Goal: Task Accomplishment & Management: Use online tool/utility

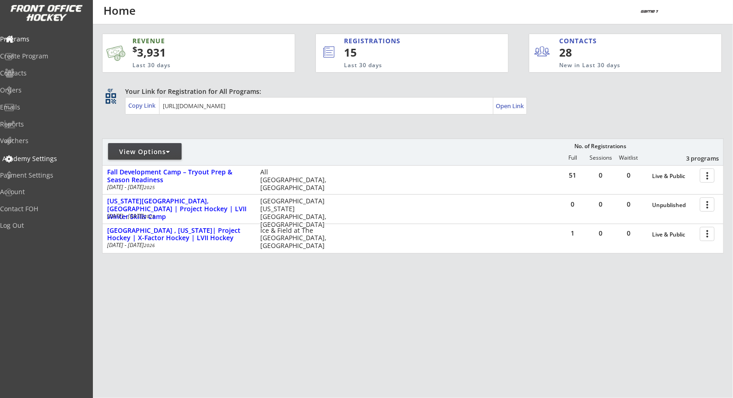
click at [46, 158] on div "Academy Settings" at bounding box center [43, 158] width 83 height 6
select select ""USD""
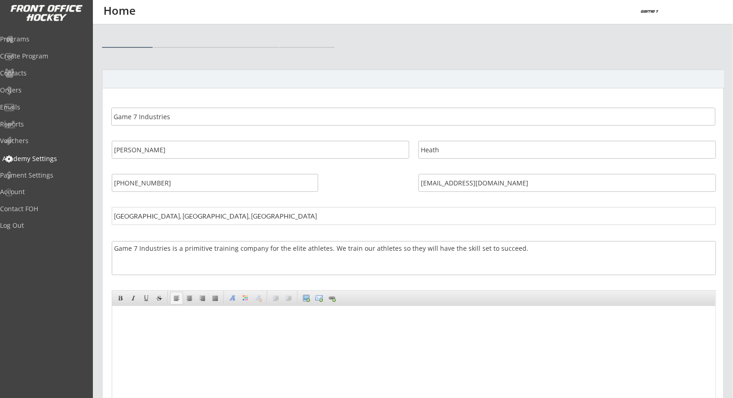
select select ""USD""
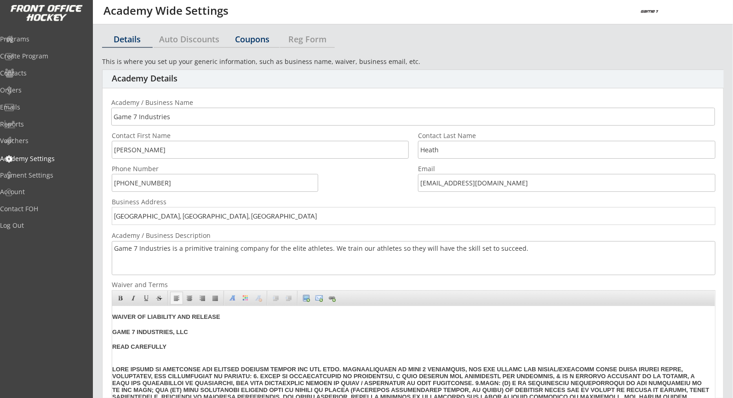
click at [238, 38] on div "Coupons" at bounding box center [252, 39] width 55 height 8
select select ""Showing all by date made""
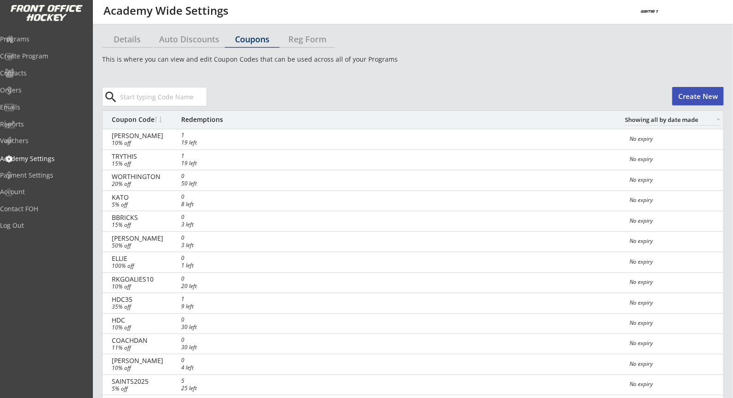
click at [699, 100] on button "Create New" at bounding box center [698, 96] width 52 height 18
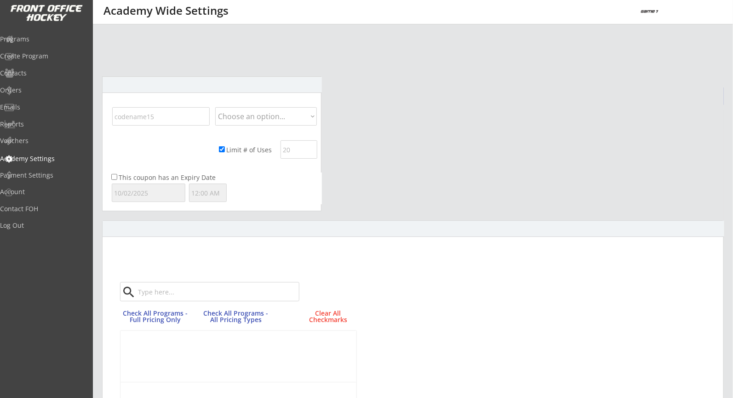
scroll to position [431, 0]
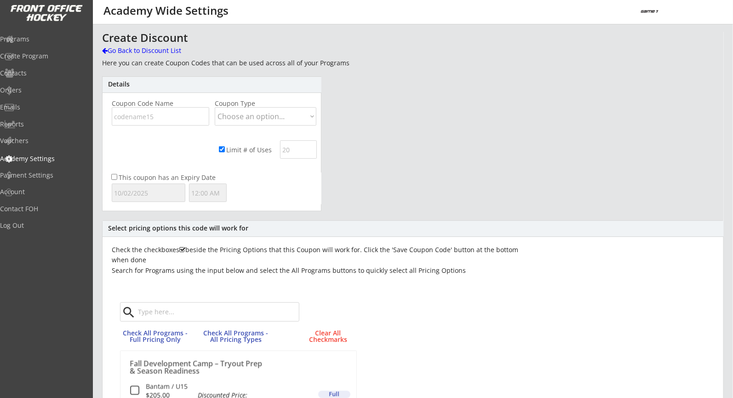
click at [188, 121] on input "input" at bounding box center [161, 116] width 98 height 18
type input "LIV"
click at [233, 116] on select "Choose an option... Dollar Amount Percentage" at bounding box center [266, 116] width 102 height 18
select select ""Percentage""
click at [215, 107] on select "Choose an option... Dollar Amount Percentage" at bounding box center [266, 116] width 102 height 18
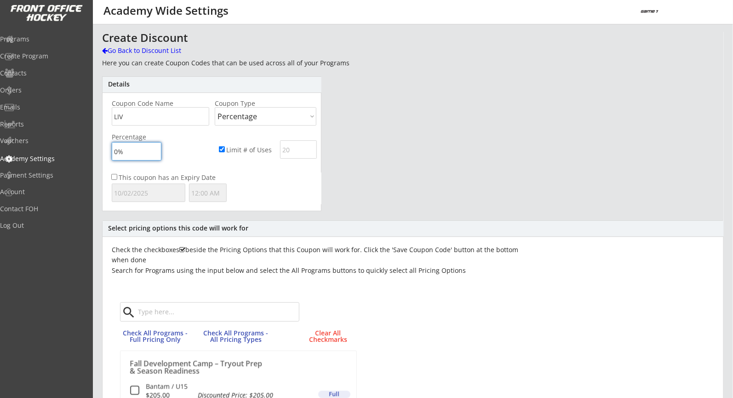
click at [118, 152] on input "input" at bounding box center [137, 151] width 50 height 18
type input "90%"
click at [290, 151] on input "input" at bounding box center [298, 149] width 37 height 18
type input "2"
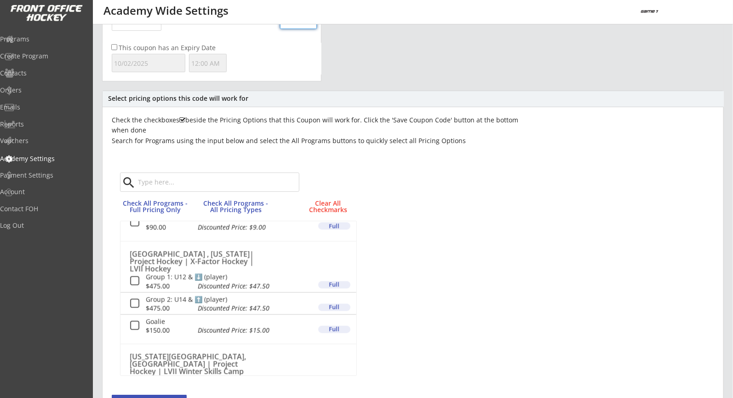
scroll to position [109, 0]
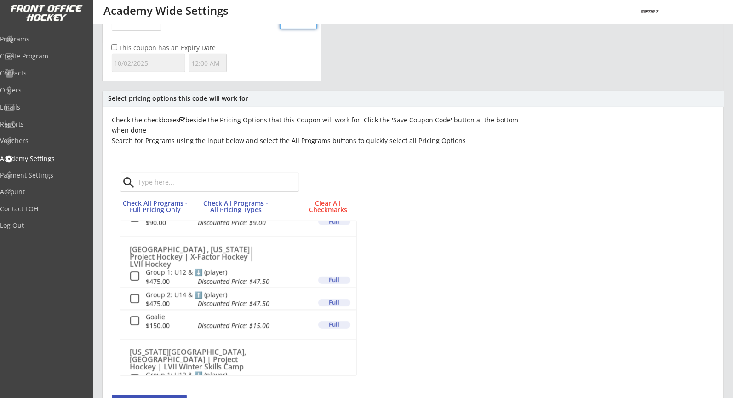
type input "1"
click at [135, 276] on button at bounding box center [134, 276] width 11 height 11
click at [137, 296] on button at bounding box center [134, 298] width 11 height 11
click at [135, 320] on button at bounding box center [134, 321] width 11 height 11
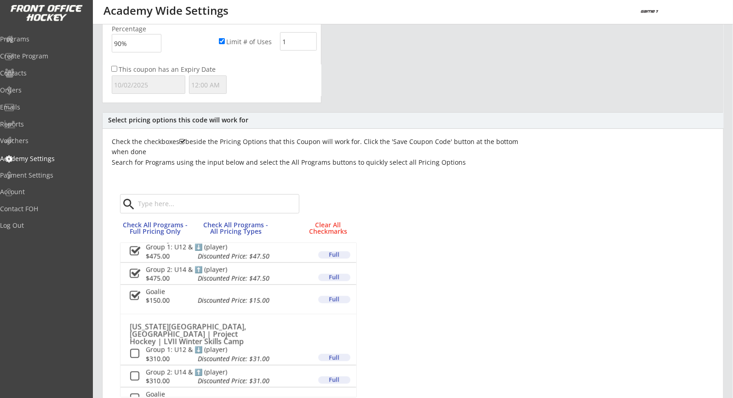
scroll to position [180, 0]
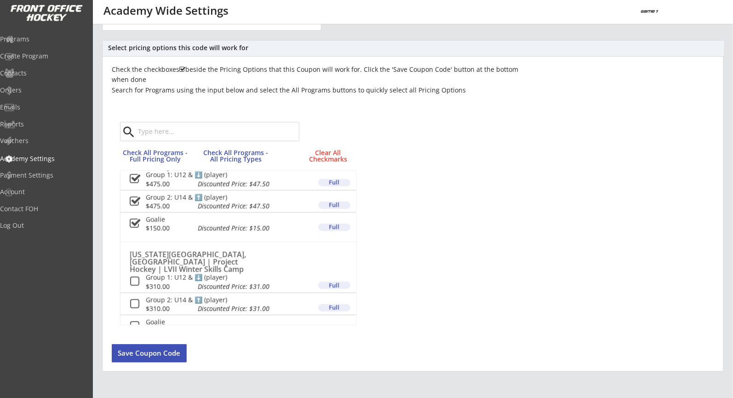
click at [171, 348] on button "Save Coupon Code" at bounding box center [149, 353] width 75 height 18
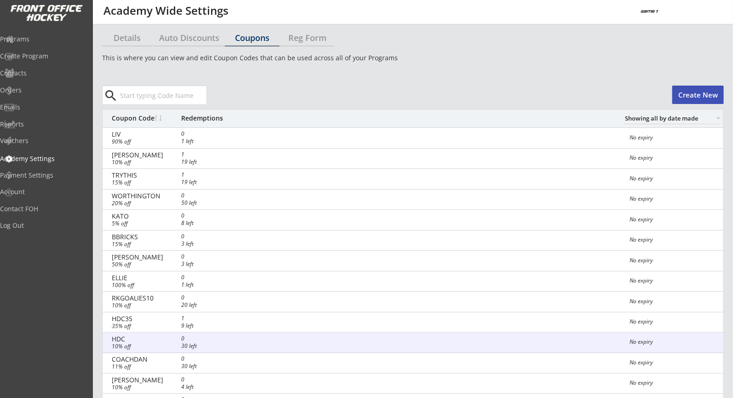
scroll to position [0, 0]
